Goal: Task Accomplishment & Management: Complete application form

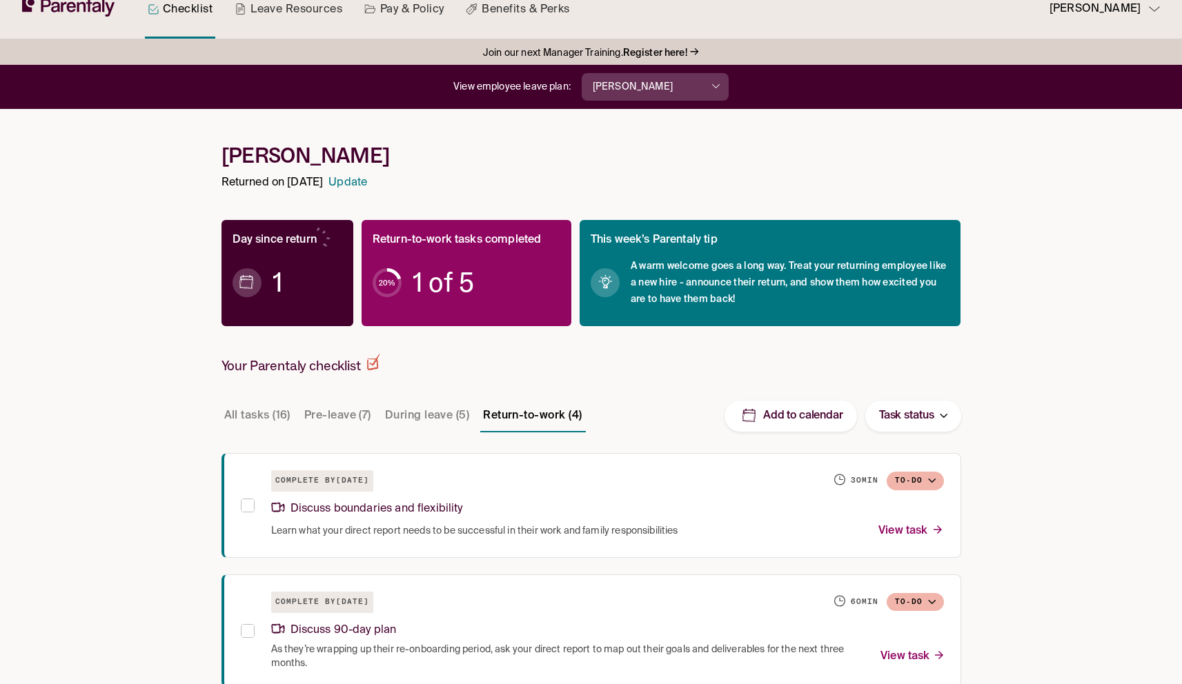
scroll to position [23, 0]
